Goal: Task Accomplishment & Management: Complete application form

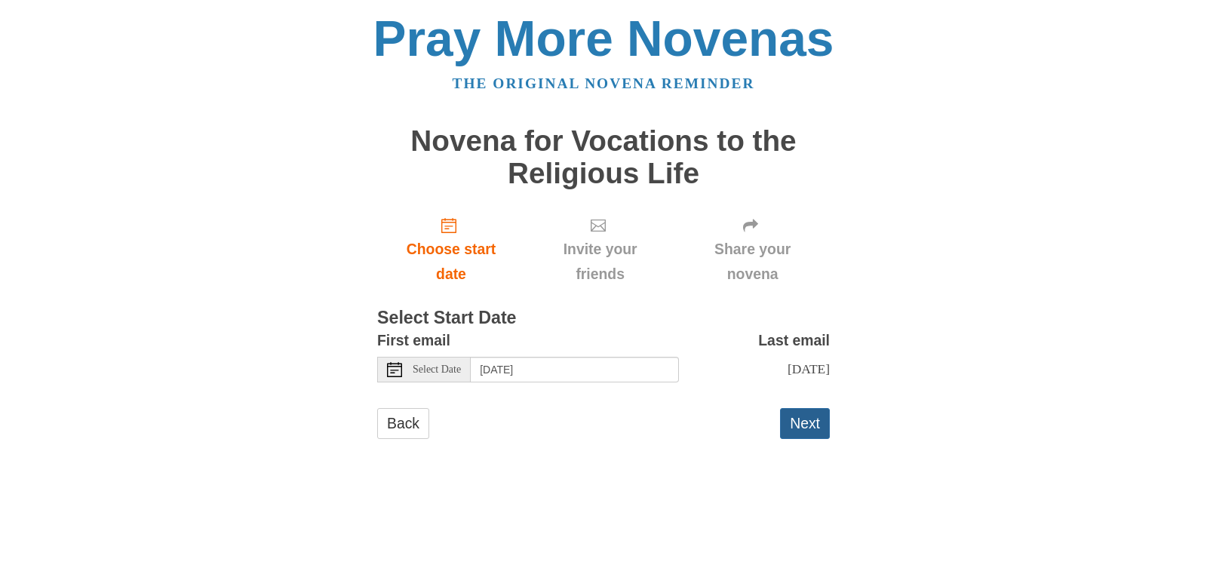
click at [803, 421] on button "Next" at bounding box center [805, 423] width 50 height 31
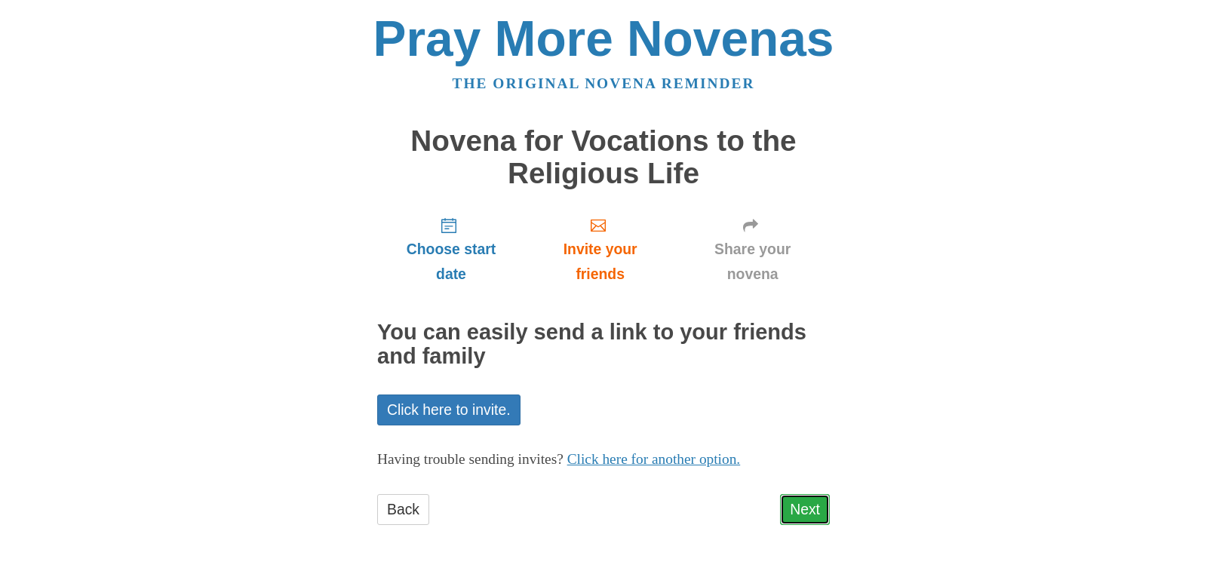
click at [807, 514] on link "Next" at bounding box center [805, 509] width 50 height 31
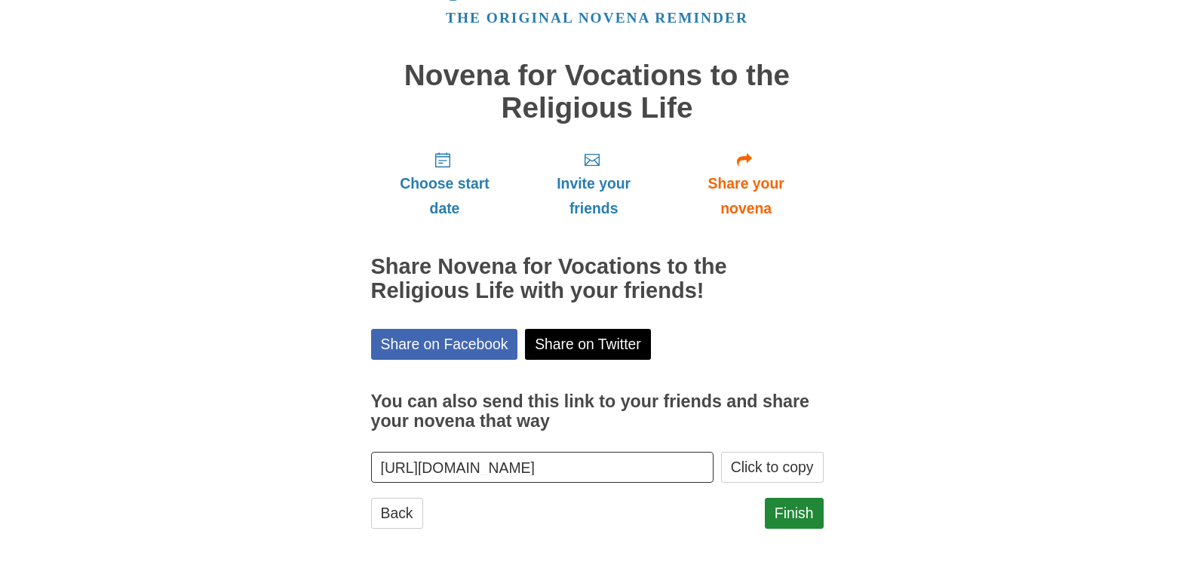
scroll to position [67, 0]
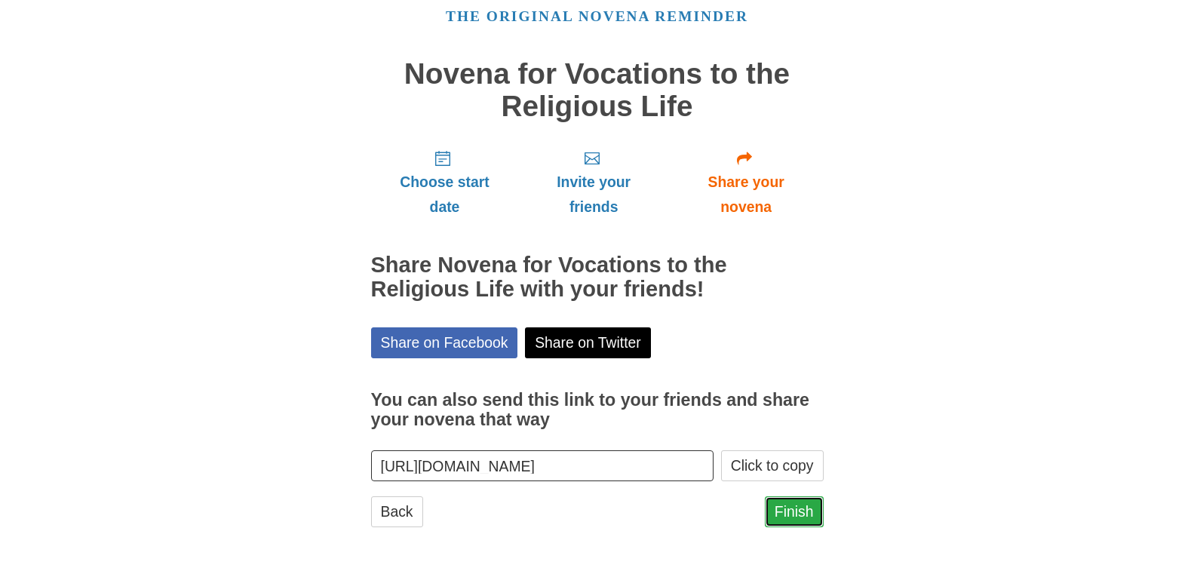
click at [795, 513] on link "Finish" at bounding box center [794, 511] width 59 height 31
